Goal: Contribute content

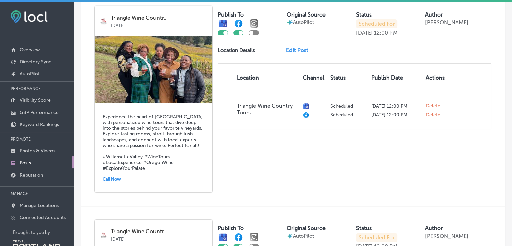
scroll to position [240, 0]
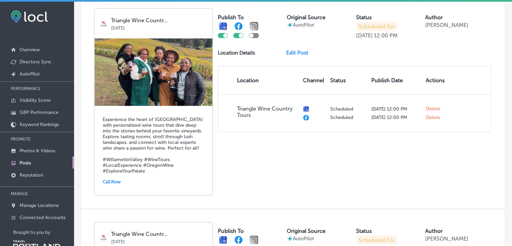
click at [298, 53] on link "Edit Post" at bounding box center [300, 53] width 28 height 6
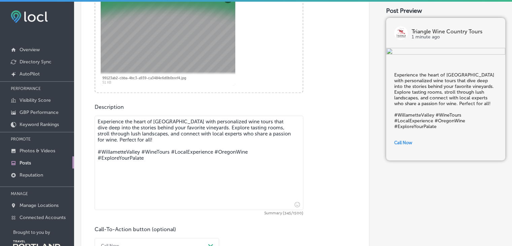
scroll to position [254, 0]
click at [151, 139] on textarea "Experience the heart of [GEOGRAPHIC_DATA] with personalized wine tours that div…" at bounding box center [199, 162] width 209 height 94
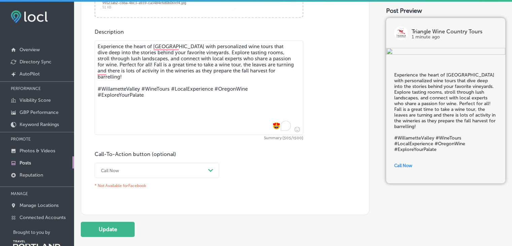
scroll to position [360, 0]
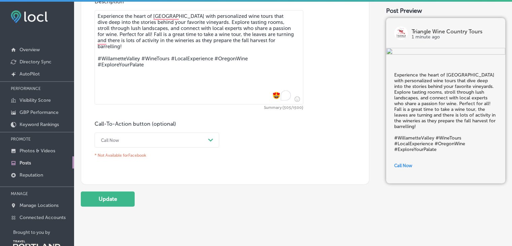
type textarea "Experience the heart of [GEOGRAPHIC_DATA] with personalized wine tours that div…"
click at [211, 138] on icon "Path Created with Sketch." at bounding box center [210, 139] width 5 height 3
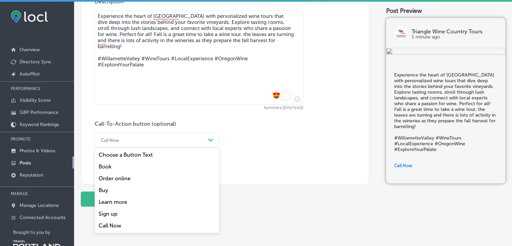
click at [105, 165] on div "Book" at bounding box center [157, 167] width 125 height 12
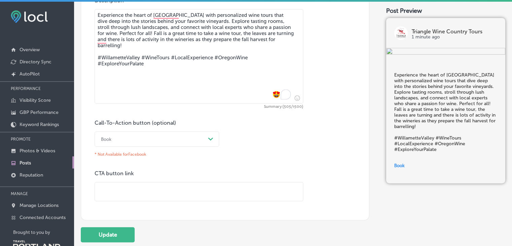
click at [112, 190] on input "text" at bounding box center [199, 191] width 208 height 19
paste input "[URL][DOMAIN_NAME]"
type input "[URL][DOMAIN_NAME]"
click at [112, 234] on button "Update" at bounding box center [108, 234] width 54 height 15
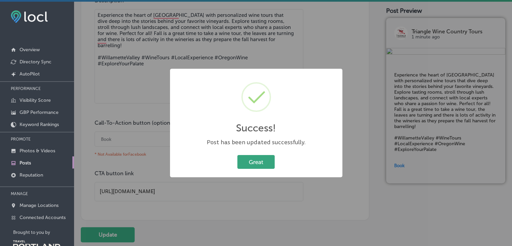
click at [268, 157] on button "Great" at bounding box center [255, 162] width 37 height 14
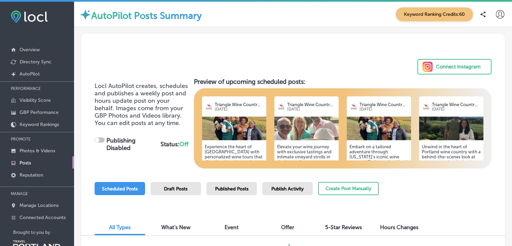
checkbox input "true"
